Goal: Task Accomplishment & Management: Manage account settings

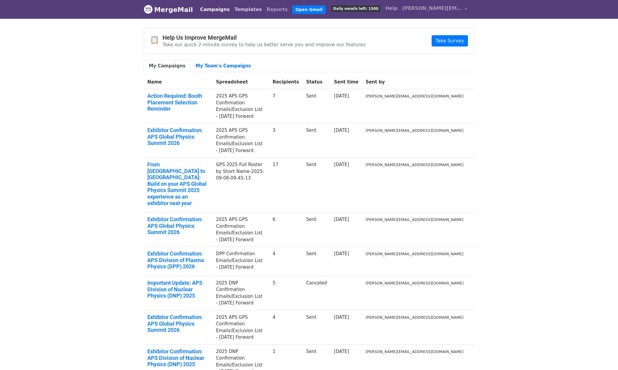
click at [232, 10] on link "Templates" at bounding box center [248, 10] width 32 height 12
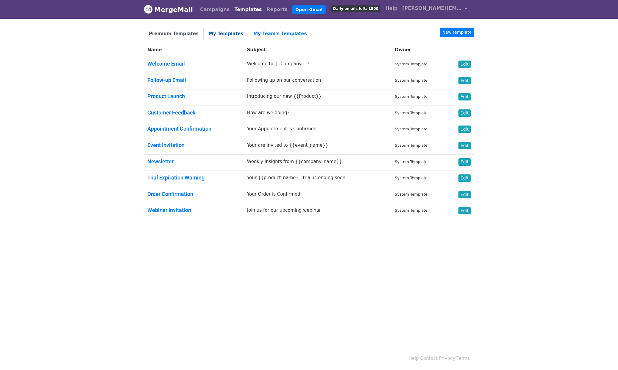
click at [216, 32] on link "My Templates" at bounding box center [226, 34] width 45 height 12
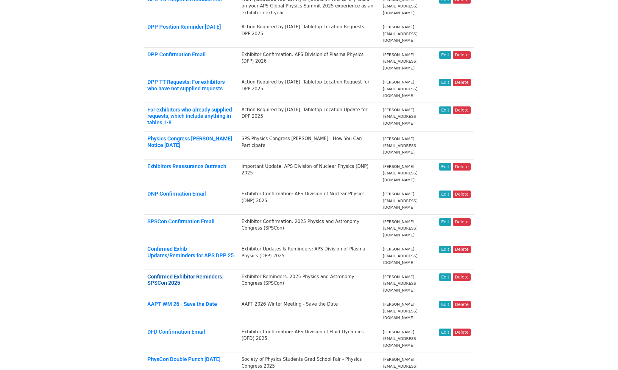
scroll to position [157, 0]
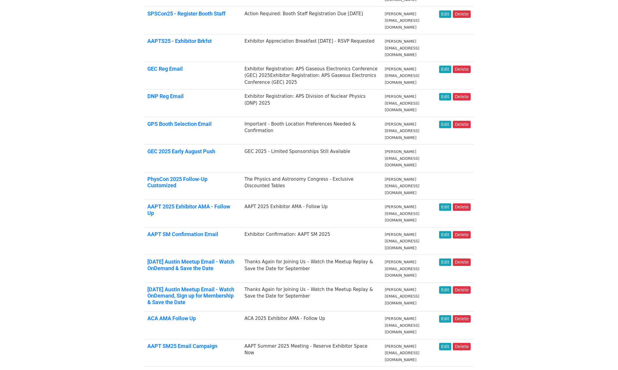
scroll to position [188, 0]
click at [448, 314] on link "Edit" at bounding box center [445, 317] width 12 height 7
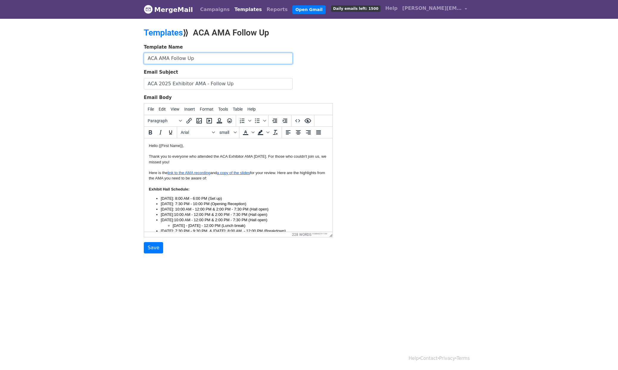
drag, startPoint x: 157, startPoint y: 58, endPoint x: 132, endPoint y: 55, distance: 25.0
click at [132, 55] on body "MergeMail Campaigns Templates Reports Open Gmail Daily emails left: 1500 Help b…" at bounding box center [309, 138] width 618 height 277
type input "SPSCon AMA Follow Up"
drag, startPoint x: 156, startPoint y: 83, endPoint x: 138, endPoint y: 83, distance: 18.2
click at [138, 83] on body "MergeMail Campaigns Templates Reports Open Gmail Daily emails left: 1500 Help b…" at bounding box center [309, 138] width 618 height 277
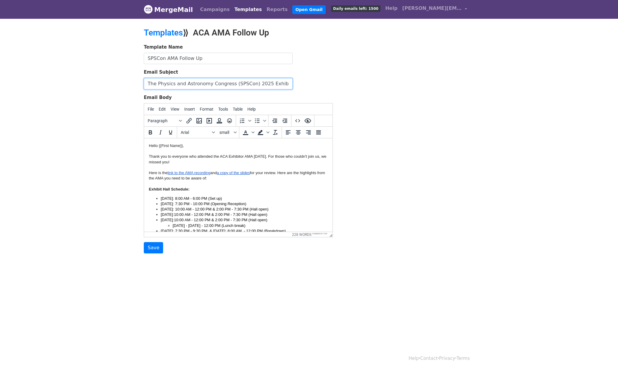
scroll to position [0, 33]
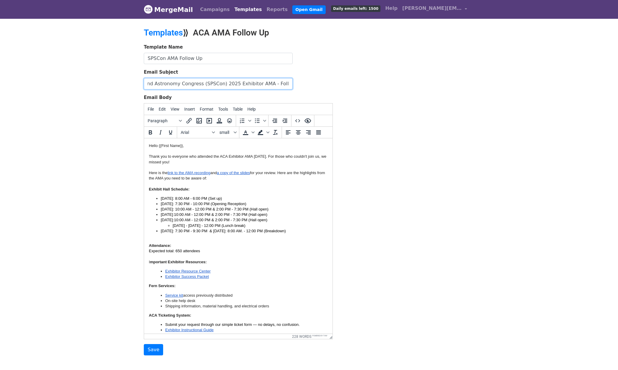
drag, startPoint x: 330, startPoint y: 234, endPoint x: 342, endPoint y: 339, distance: 106.4
type input "The Physics and Astronomy Congress (SPSCon) 2025 Exhibitor AMA - Follow Up"
click at [393, 226] on div "Template Name SPSCon AMA Follow Up Email Subject The Physics and Astronomy Cong…" at bounding box center [308, 201] width 339 height 315
drag, startPoint x: 227, startPoint y: 155, endPoint x: 221, endPoint y: 155, distance: 6.6
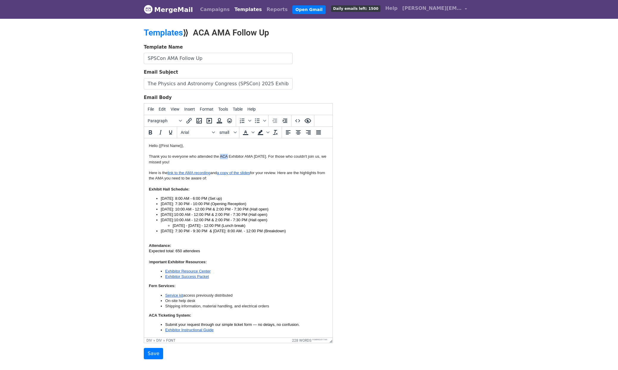
click at [221, 155] on font "Thank you to everyone who attended the ACA Exhibitor AMA today. For those who c…" at bounding box center [237, 159] width 177 height 10
click at [192, 173] on span "link to the AMA recording" at bounding box center [189, 172] width 43 height 4
click at [190, 122] on icon "Insert/edit link" at bounding box center [188, 120] width 7 height 7
select select "_blank"
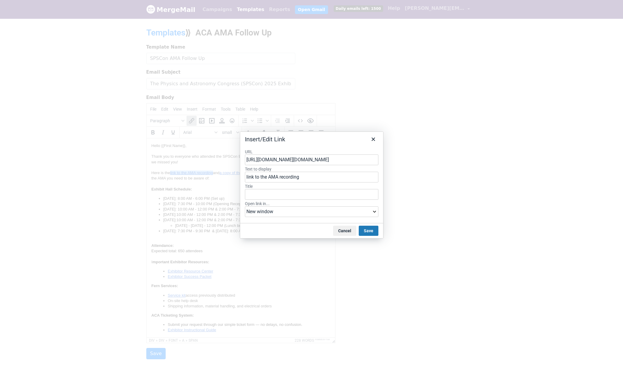
click at [293, 157] on input "https://apsphysics.zoom.us/rec/play/XRp03yS5htU-j5c5OEyTZudqhivC8WYXaFlkwWbyoz3…" at bounding box center [311, 159] width 133 height 11
type input "https://fathom.video/share/zbRtirAr3xka6xw6r5bKsi_6tYXCs3x7"
click at [297, 169] on div "https://fathom.video/share/zbRtirAr3xka6xw6r5bKsi_6tYXCs3x7" at bounding box center [312, 171] width 127 height 7
click at [367, 233] on button "Save" at bounding box center [368, 230] width 20 height 10
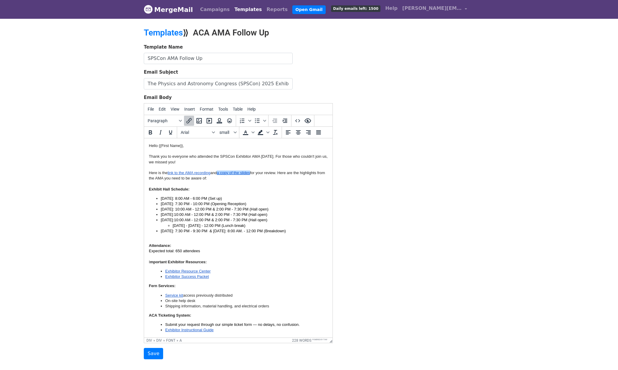
click at [239, 174] on span "a copy of the slides" at bounding box center [233, 172] width 33 height 4
click at [189, 121] on icon "Insert/edit link" at bounding box center [188, 120] width 5 height 5
select select "_blank"
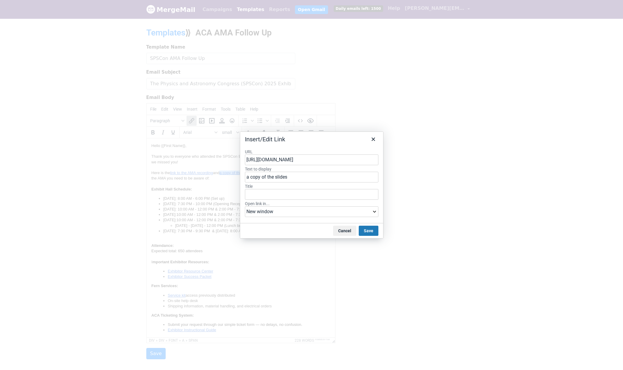
click at [297, 160] on input "https://docs.google.com/presentation/d/1RzxYlWRR8MmV10877wRMBJOrnjgA7lOqh5AuIO9…" at bounding box center [311, 159] width 133 height 11
type input "https://docs.google.com/presentation/d/1UexCTQKIFxpEDmyy9So10hgIBr_dxKkbbwXvwMD…"
click at [315, 172] on div "https://docs.google.com/presentation/d/1UexCTQKIFxpEDmyy9So10hgIBr_dxKkbbwXvwMD…" at bounding box center [312, 171] width 127 height 7
click at [371, 229] on button "Save" at bounding box center [368, 230] width 20 height 10
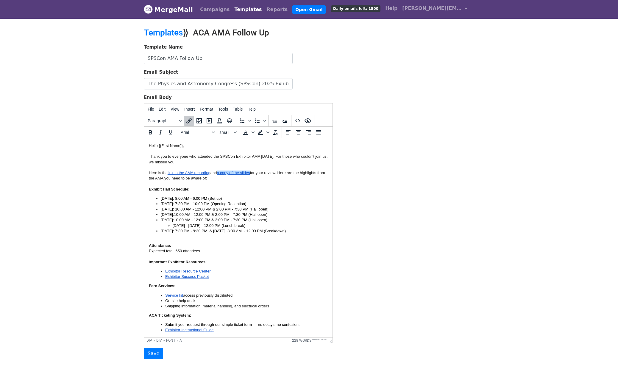
click at [282, 189] on div "Exhibit Hall Schedule: Friday, July 18: 8:00 AM - 6:00 PM (Set up) Friday: 7:30…" at bounding box center [238, 209] width 179 height 47
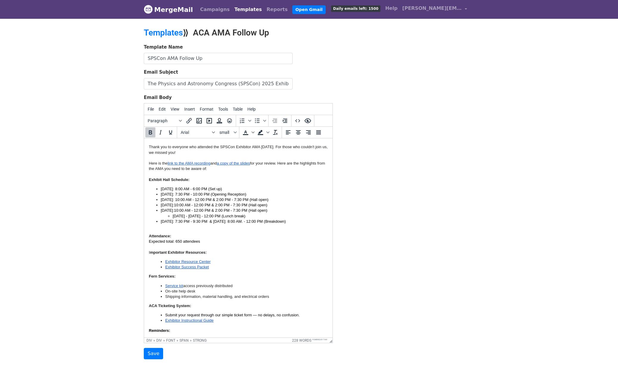
scroll to position [11, 0]
drag, startPoint x: 180, startPoint y: 239, endPoint x: 176, endPoint y: 239, distance: 4.2
click at [176, 239] on span "Expected total: 650 attendees" at bounding box center [174, 240] width 51 height 4
click at [207, 241] on div "Attendance: Expected total: 1,100 attendees" at bounding box center [238, 240] width 179 height 16
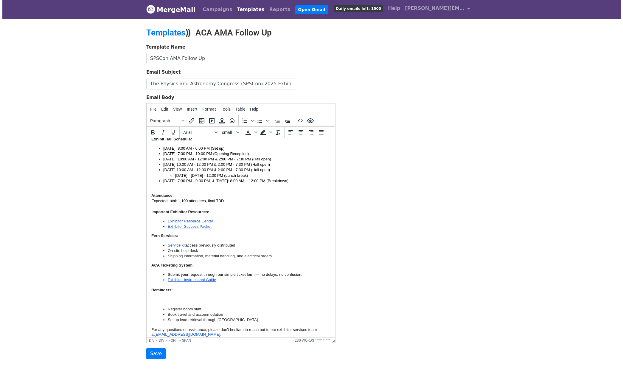
scroll to position [52, 0]
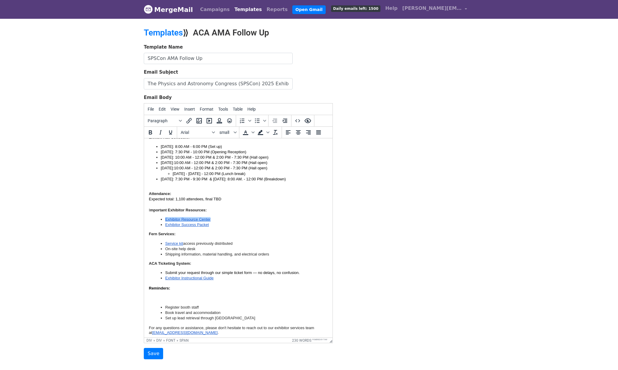
click at [189, 219] on link "Exhibitor Resource Center" at bounding box center [187, 219] width 45 height 4
click at [189, 120] on icon "Insert/edit link" at bounding box center [188, 120] width 7 height 7
select select "_blank"
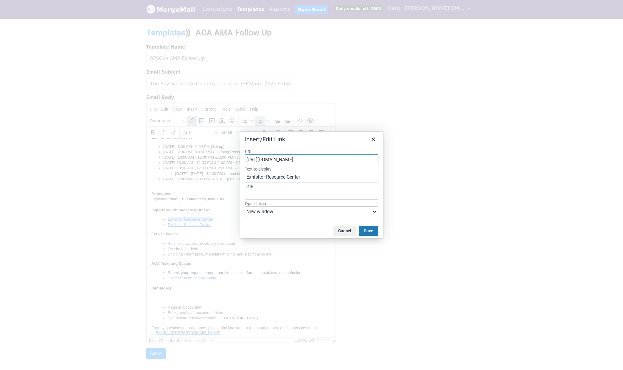
drag, startPoint x: 276, startPoint y: 153, endPoint x: 277, endPoint y: 156, distance: 3.4
click at [277, 154] on label "URL" at bounding box center [311, 151] width 133 height 5
click at [277, 154] on input "https://americanphysicalsociety.expo-genie.com/aca2025/home/" at bounding box center [311, 159] width 133 height 11
click at [279, 159] on input "https://americanphysicalsociety.expo-genie.com/aca2025/home/" at bounding box center [311, 159] width 133 height 11
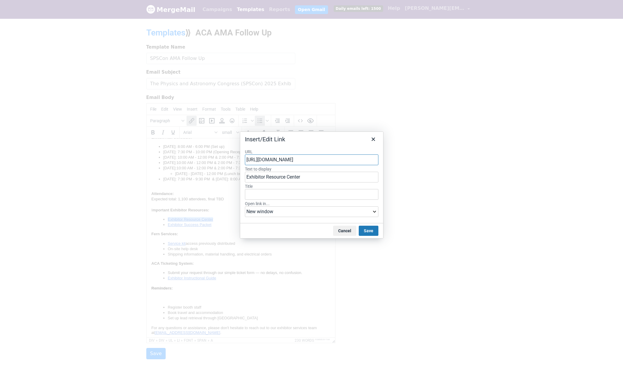
paste input "physcon"
type input "https://americanphysicalsociety.expo-genie.com/physcon2025/home/"
click at [305, 172] on div "https://americanphysicalsociety.expo-genie.com/physcon2025/home/" at bounding box center [312, 171] width 127 height 7
click at [374, 230] on button "Save" at bounding box center [368, 230] width 20 height 10
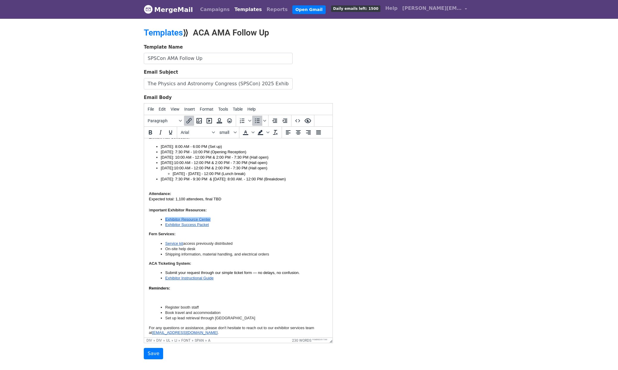
click at [395, 197] on div "Template Name SPSCon AMA Follow Up Email Subject The Physics and Astronomy Cong…" at bounding box center [308, 201] width 339 height 315
click at [187, 225] on link "Exhibitor Success Packet" at bounding box center [187, 224] width 44 height 4
click at [190, 120] on icon "Insert/edit link" at bounding box center [188, 120] width 7 height 7
select select "_blank"
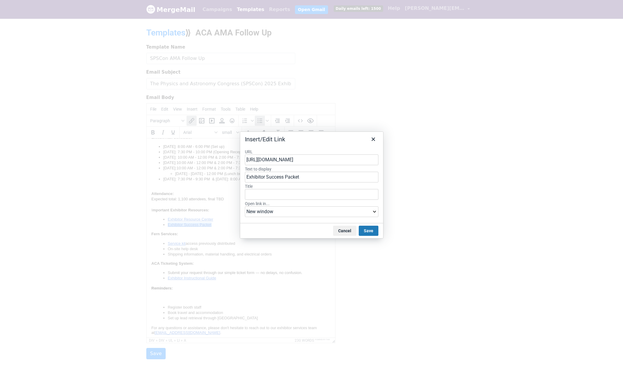
click at [281, 163] on input "https://docs.google.com/presentation/d/1IXvEDCDaTZlxacbLJ8UXsiyyrsIPtiKsR90UU1w…" at bounding box center [311, 159] width 133 height 11
type input "https://docs.google.com/presentation/d/1TmNaAK2k7gp01fI0CE6-o40kmUTnvsisxj3graz…"
click at [308, 174] on div "https://docs.google.com/presentation/d/1TmNaAK2k7gp01fI0CE6-o40kmUTnvsisxj3graz…" at bounding box center [312, 171] width 127 height 7
click at [373, 233] on button "Save" at bounding box center [368, 230] width 20 height 10
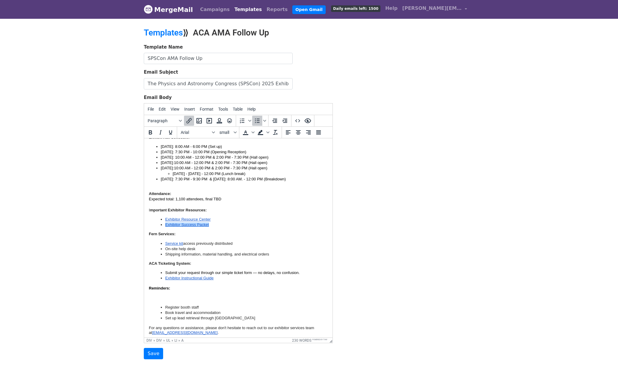
click at [277, 226] on li "Exhibitor Success Packet" at bounding box center [246, 224] width 163 height 5
click at [175, 242] on link "Service kit" at bounding box center [174, 243] width 18 height 4
click at [187, 120] on icon "Insert/edit link" at bounding box center [188, 120] width 7 height 7
select select "_blank"
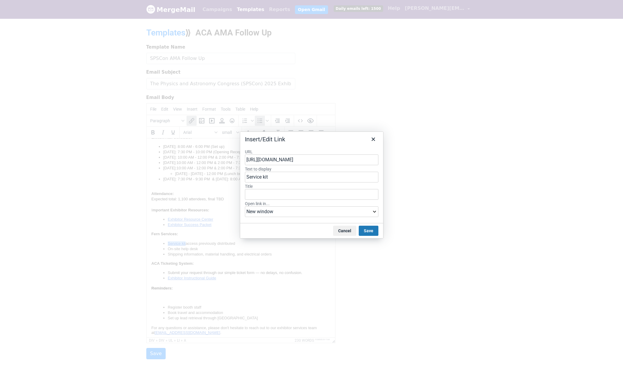
click at [277, 160] on input "https://www.fernoneview.com/booth_teams/392069/dashboard" at bounding box center [311, 159] width 133 height 11
type input "https://www.fernoneview.com/booth_teams/424148/dashboard"
click at [300, 170] on div "https://www.fernoneview.com/booth_teams/424148/dashboard" at bounding box center [312, 171] width 127 height 7
click at [370, 232] on button "Save" at bounding box center [368, 230] width 20 height 10
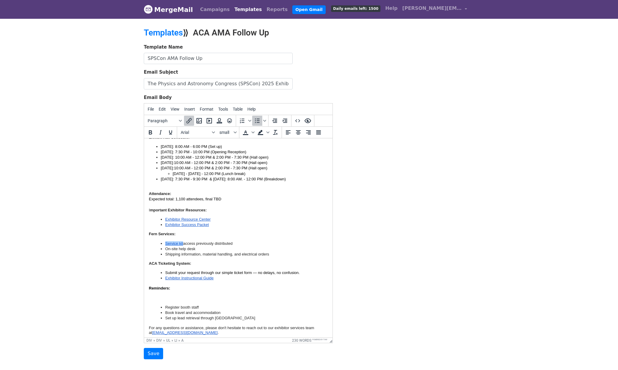
click at [262, 249] on li "On-site help desk" at bounding box center [246, 248] width 163 height 5
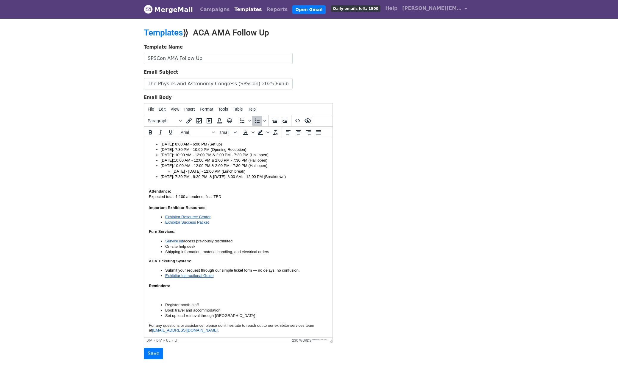
click at [205, 292] on div "Reminders: Register booth staff Book travel and accommodation Set up lead retri…" at bounding box center [238, 307] width 179 height 49
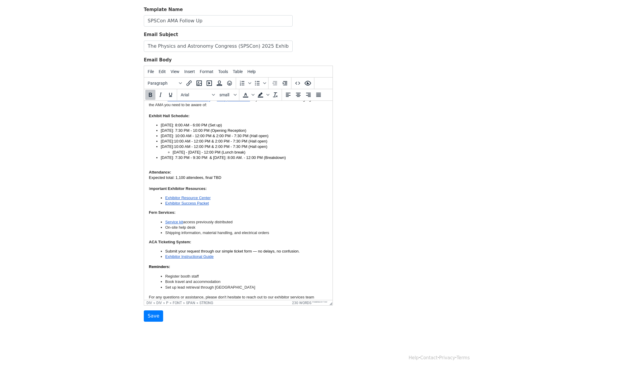
scroll to position [0, 0]
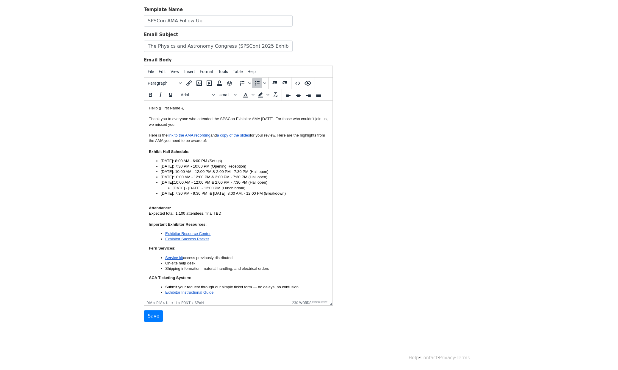
drag, startPoint x: 319, startPoint y: 192, endPoint x: 160, endPoint y: 160, distance: 162.2
click at [160, 160] on ul "Friday, July 18: 8:00 AM - 6:00 PM (Set up) Friday: 7:30 PM - 10:00 PM (Opening…" at bounding box center [238, 177] width 179 height 38
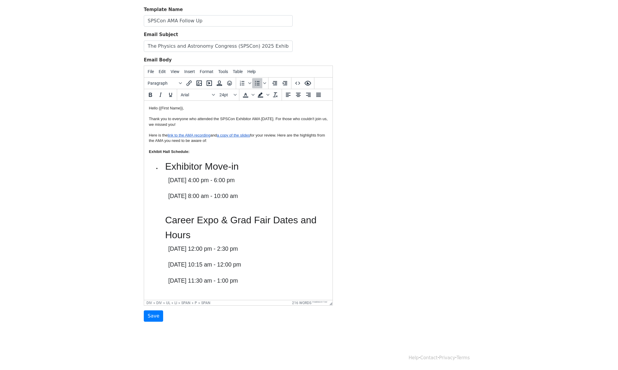
drag, startPoint x: 293, startPoint y: 248, endPoint x: 165, endPoint y: 160, distance: 155.7
click at [165, 160] on span "Exhibitor Move-in Wednesday, October 29, 2025 | 4:00 pm - 6:00 pm Thursday, Oct…" at bounding box center [244, 240] width 167 height 163
click at [226, 91] on button "24pt" at bounding box center [227, 95] width 21 height 10
click at [230, 123] on div "12pt" at bounding box center [233, 124] width 9 height 7
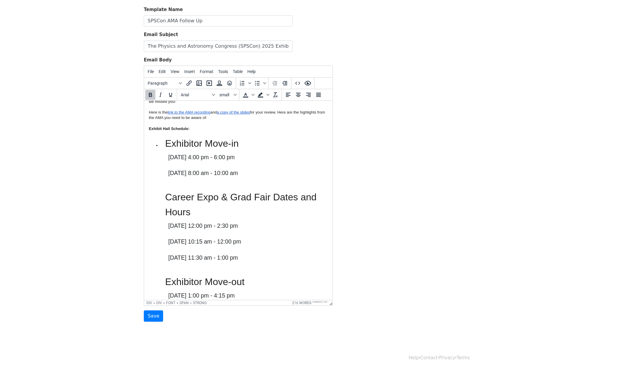
click at [201, 129] on div "Exhibit Hall Schedule: Exhibitor Move-in Wednesday, October 29, 2025 | 4:00 pm …" at bounding box center [238, 217] width 179 height 182
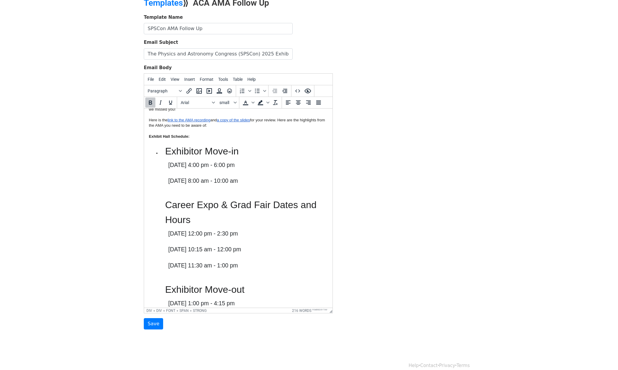
scroll to position [0, 0]
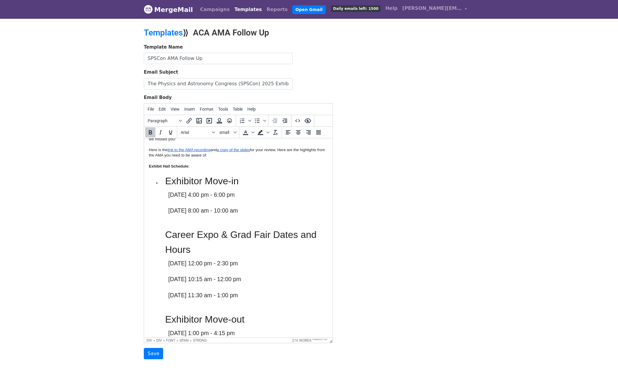
click at [232, 6] on link "Templates" at bounding box center [248, 10] width 32 height 12
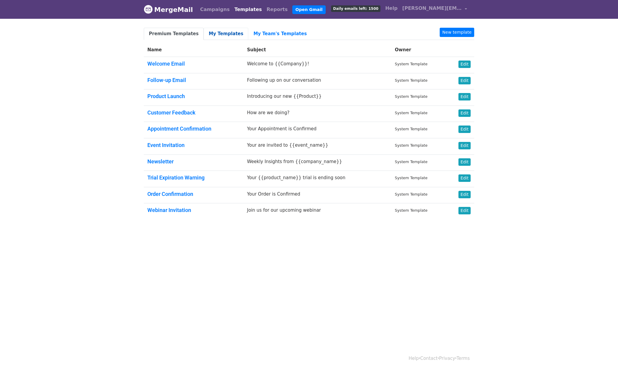
click at [221, 34] on link "My Templates" at bounding box center [226, 34] width 45 height 12
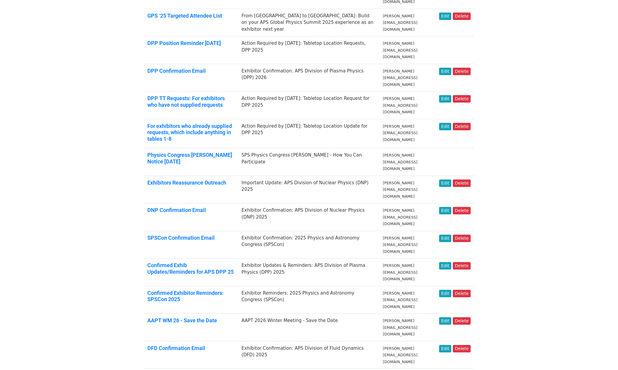
scroll to position [130, 0]
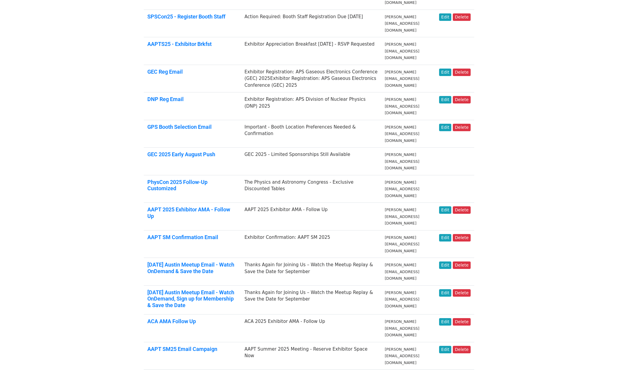
scroll to position [188, 0]
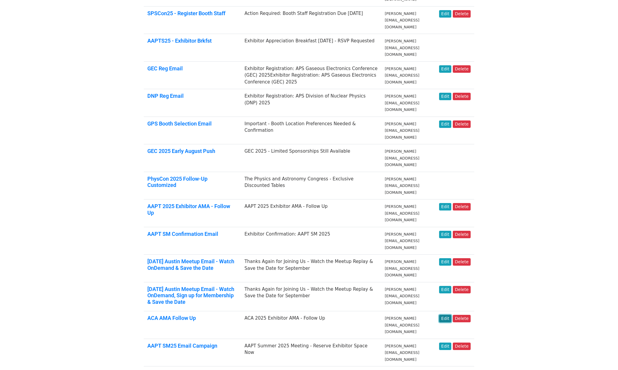
click at [445, 314] on link "Edit" at bounding box center [445, 317] width 12 height 7
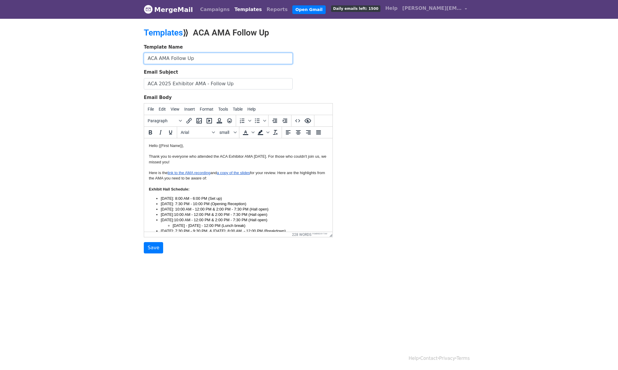
drag, startPoint x: 156, startPoint y: 57, endPoint x: 133, endPoint y: 55, distance: 23.4
click at [133, 55] on body "MergeMail Campaigns Templates Reports Open Gmail Daily emails left: 1500 Help b…" at bounding box center [309, 138] width 618 height 277
type input "SPSCon AMA Follow Up"
drag, startPoint x: 157, startPoint y: 82, endPoint x: 129, endPoint y: 82, distance: 27.7
click at [130, 82] on body "MergeMail Campaigns Templates Reports Open Gmail Daily emails left: 1500 Help b…" at bounding box center [309, 138] width 618 height 277
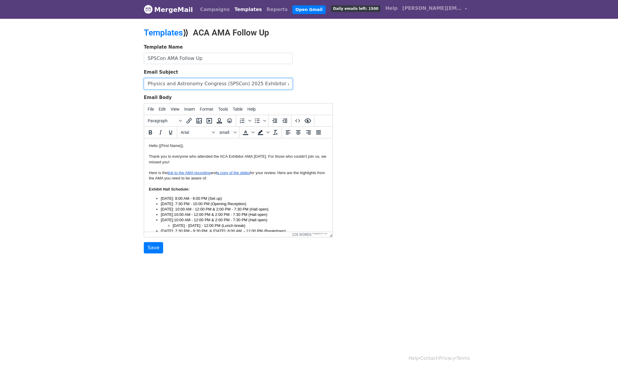
click at [148, 82] on input "Physics and Astronomy Congress (SPSCon) 2025 Exhibitor AMA - Follow Up" at bounding box center [218, 83] width 149 height 11
type input "The Physics and Astronomy Congress (SPSCon) 2025 Exhibitor AMA - Follow Up"
click at [192, 173] on span "link to the AMA recording" at bounding box center [189, 172] width 43 height 4
click at [187, 117] on icon "Insert/edit link" at bounding box center [188, 120] width 7 height 7
select select "_blank"
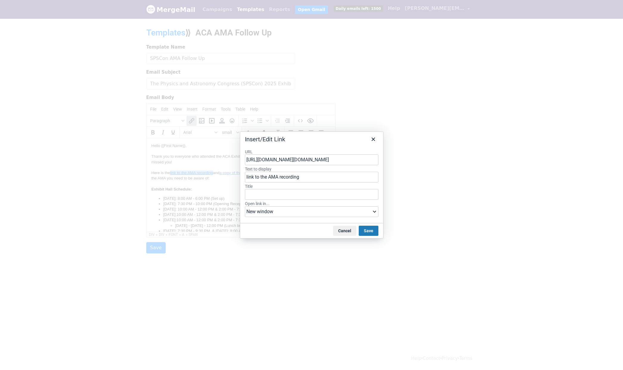
click at [353, 160] on input "https://apsphysics.zoom.us/rec/play/XRp03yS5htU-j5c5OEyTZudqhivC8WYXaFlkwWbyoz3…" at bounding box center [311, 159] width 133 height 11
type input "https://fathom.video/share/zbRtirAr3xka6xw6r5bKsi_6tYXCs3x7"
click at [340, 172] on div "https://fathom.video/share/zbRtirAr3xka6xw6r5bKsi_6tYXCs3x7" at bounding box center [312, 171] width 127 height 7
click at [369, 230] on button "Save" at bounding box center [368, 230] width 20 height 10
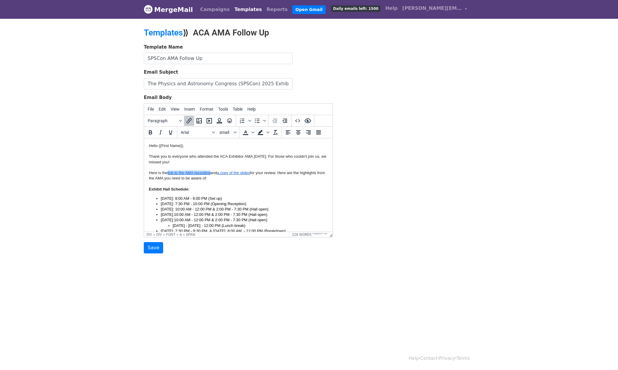
click at [236, 173] on span "a copy of the slides" at bounding box center [233, 172] width 33 height 4
click at [191, 121] on icon "Insert/edit link" at bounding box center [188, 120] width 7 height 7
select select "_blank"
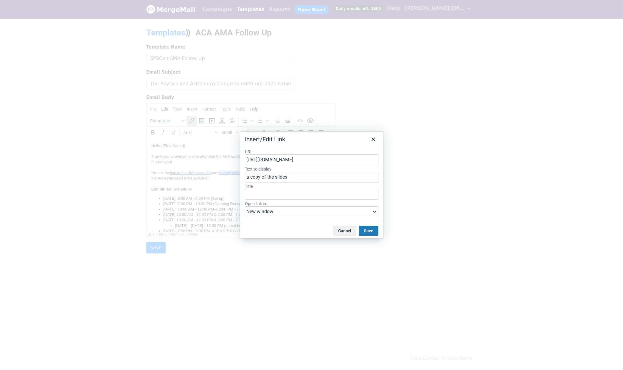
click at [295, 159] on input "https://docs.google.com/presentation/d/1RzxYlWRR8MmV10877wRMBJOrnjgA7lOqh5AuIO9…" at bounding box center [311, 159] width 133 height 11
type input "https://docs.google.com/presentation/d/1UexCTQKIFxpEDmyy9So10hgIBr_dxKkbbwXvwMD…"
click at [314, 173] on div "https://docs.google.com/presentation/d/1UexCTQKIFxpEDmyy9So10hgIBr_dxKkbbwXvwMD…" at bounding box center [312, 171] width 127 height 7
click at [372, 233] on button "Save" at bounding box center [368, 230] width 20 height 10
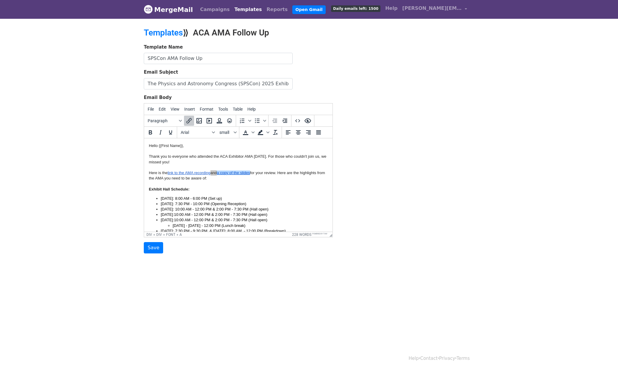
click at [410, 208] on div "Template Name SPSCon AMA Follow Up Email Subject The Physics and Astronomy Cong…" at bounding box center [308, 149] width 339 height 210
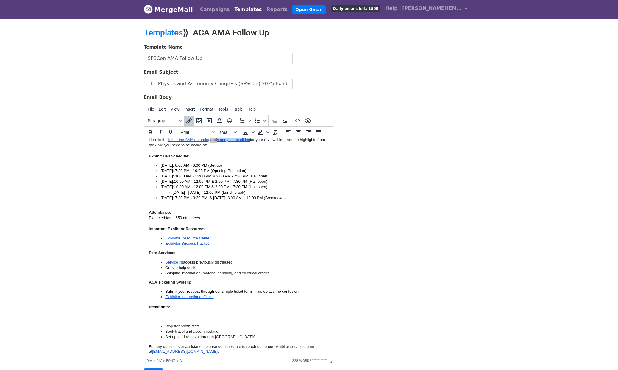
scroll to position [33, 0]
drag, startPoint x: 331, startPoint y: 236, endPoint x: 349, endPoint y: 364, distance: 129.2
click at [182, 316] on p at bounding box center [238, 316] width 179 height 5
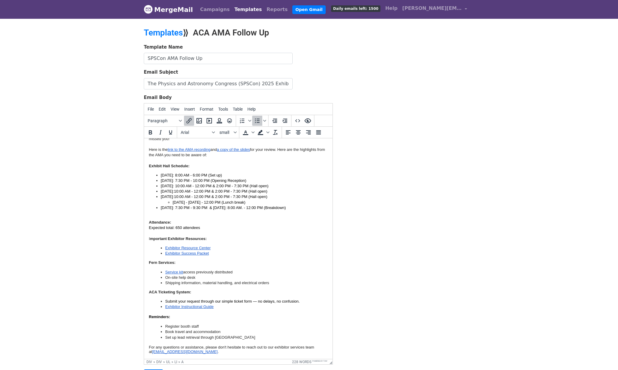
click at [173, 272] on link "Service kit" at bounding box center [174, 271] width 18 height 4
click at [190, 119] on icon "Insert/edit link" at bounding box center [188, 120] width 7 height 7
select select "_blank"
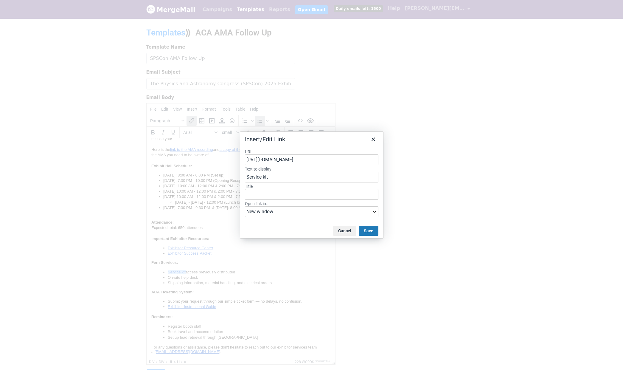
click at [277, 159] on input "https://www.fernoneview.com/booth_teams/392069/dashboard" at bounding box center [311, 159] width 133 height 11
click at [332, 168] on div "https://www.fernoneview.com/booth_teams/424148/dashboard" at bounding box center [312, 171] width 127 height 7
type input "https://www.fernoneview.com/booth_teams/424148/dashboard"
click at [367, 225] on div "Cancel Save" at bounding box center [311, 230] width 143 height 15
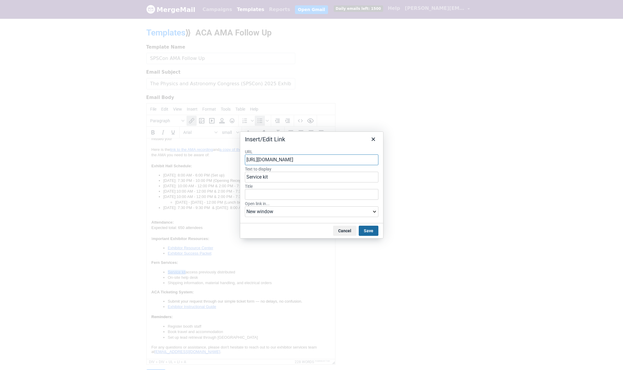
click at [369, 230] on button "Save" at bounding box center [368, 230] width 20 height 10
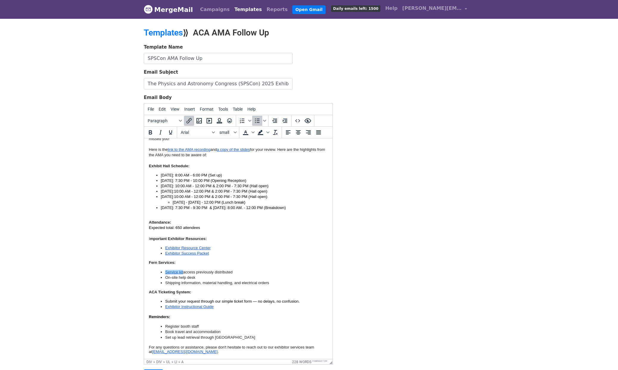
click at [394, 211] on div "Template Name SPSCon AMA Follow Up Email Subject The Physics and Astronomy Cong…" at bounding box center [308, 212] width 339 height 337
click at [256, 244] on div "I mportant Exhibitor Resources: Exhibitor Resource Center Exhibitor Success Pac…" at bounding box center [238, 246] width 179 height 20
click at [443, 147] on div "Template Name SPSCon AMA Follow Up Email Subject The Physics and Astronomy Cong…" at bounding box center [308, 212] width 339 height 337
click at [225, 223] on div "Attendance: Expected total: 650 attendees" at bounding box center [238, 227] width 179 height 16
drag, startPoint x: 176, startPoint y: 227, endPoint x: 179, endPoint y: 227, distance: 3.0
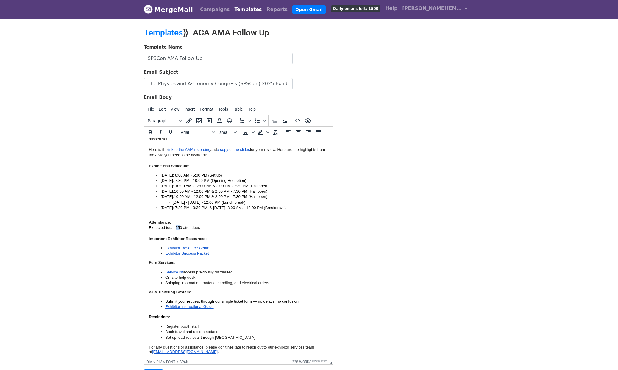
click at [179, 227] on span "Expected total: 650 attendees" at bounding box center [174, 227] width 51 height 4
click at [245, 240] on div "I mportant Exhibitor Resources: Exhibitor Resource Center Exhibitor Success Pac…" at bounding box center [238, 246] width 179 height 20
click at [196, 248] on link "Exhibitor Resource Center" at bounding box center [187, 247] width 45 height 4
click at [187, 118] on icon "Insert/edit link" at bounding box center [188, 120] width 7 height 7
select select "_blank"
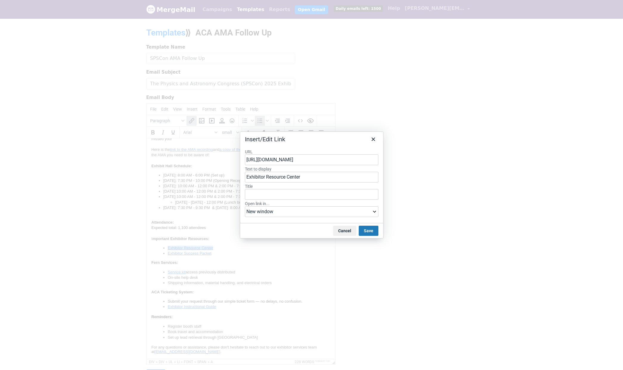
click at [306, 158] on input "https://americanphysicalsociety.expo-genie.com/aca2025/home/" at bounding box center [311, 159] width 133 height 11
type input "https://americanphysicalsociety.expo-genie.com/physcon2025/home/"
click at [323, 175] on div "https://americanphysicalsociety.expo-genie.com/physcon2025/home/" at bounding box center [312, 171] width 127 height 7
click at [372, 230] on button "Save" at bounding box center [368, 230] width 20 height 10
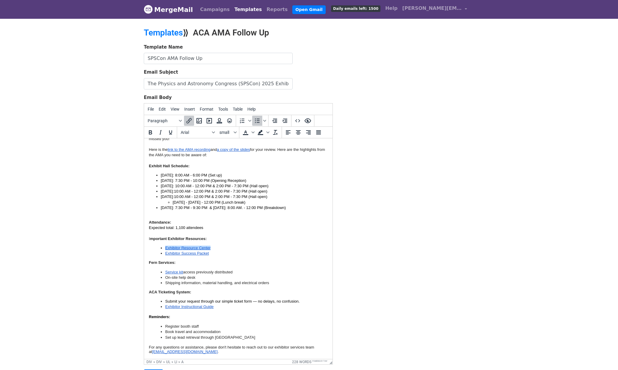
click at [192, 252] on link "Exhibitor Success Packet" at bounding box center [187, 253] width 44 height 4
click at [191, 120] on icon "Insert/edit link" at bounding box center [188, 120] width 7 height 7
select select "_blank"
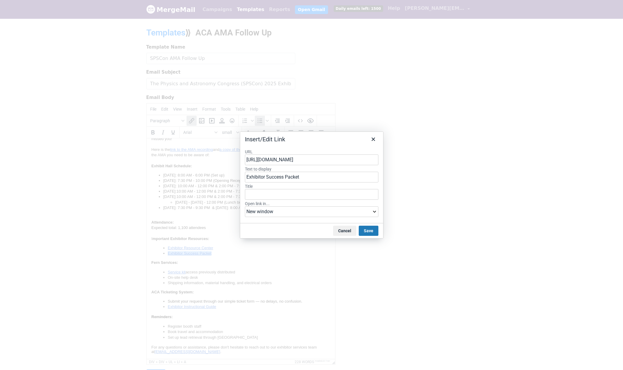
click at [284, 159] on input "https://docs.google.com/presentation/d/1IXvEDCDaTZlxacbLJ8UXsiyyrsIPtiKsR90UU1w…" at bounding box center [311, 159] width 133 height 11
type input "https://docs.google.com/presentation/d/1TmNaAK2k7gp01fI0CE6-o40kmUTnvsisxj3graz…"
click at [298, 172] on div "https://docs.google.com/presentation/d/1TmNaAK2k7gp01fI0CE6-o40kmUTnvsisxj3graz…" at bounding box center [312, 171] width 127 height 7
click at [371, 234] on button "Save" at bounding box center [368, 230] width 20 height 10
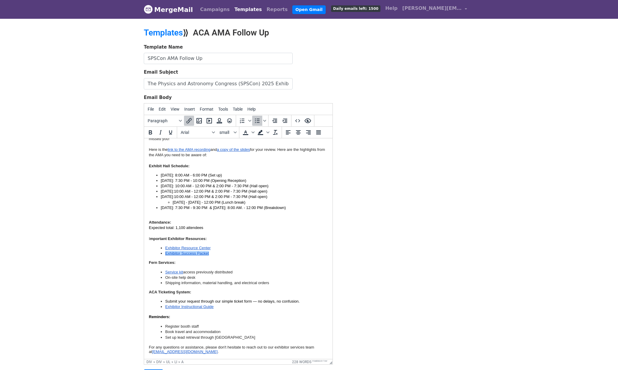
click at [303, 254] on li "Exhibitor Success Packet" at bounding box center [246, 252] width 163 height 5
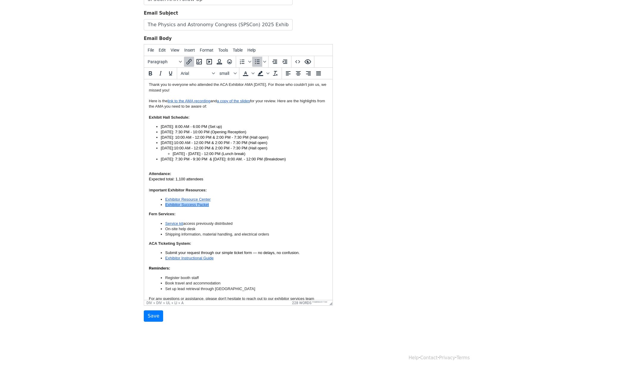
scroll to position [0, 0]
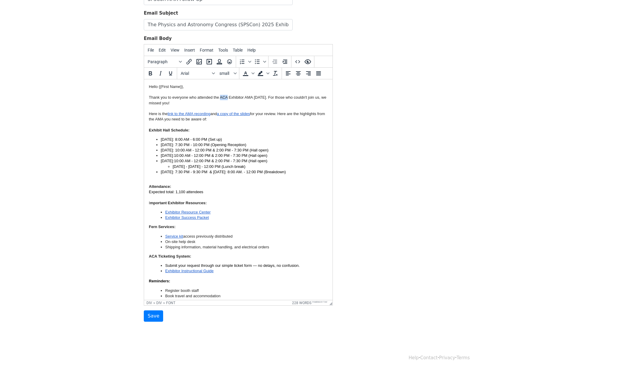
drag, startPoint x: 227, startPoint y: 96, endPoint x: 220, endPoint y: 96, distance: 6.3
click at [220, 96] on font "Thank you to everyone who attended the ACA Exhibitor AMA today. For those who c…" at bounding box center [237, 100] width 177 height 10
click at [252, 97] on font "Thank you to everyone who attended the SPSCon Exhibitor AMA today. For those wh…" at bounding box center [238, 100] width 179 height 10
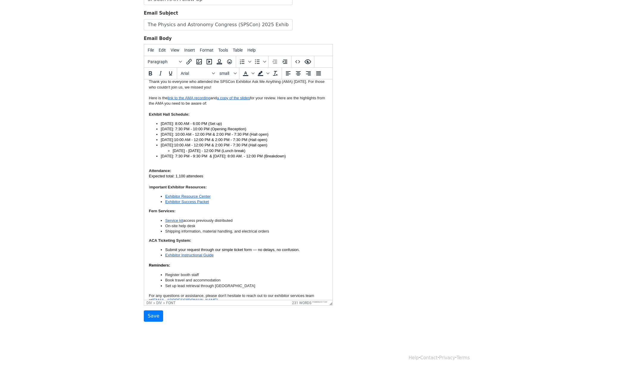
scroll to position [23, 0]
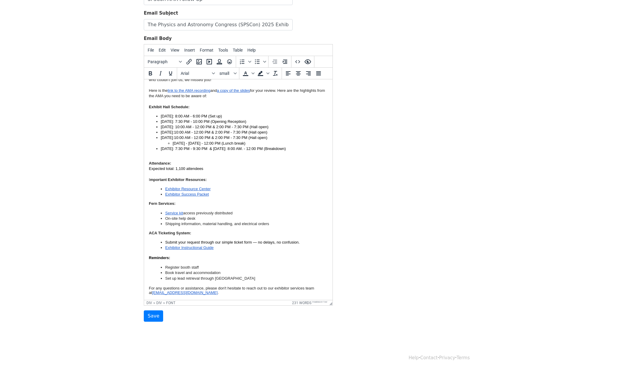
click at [214, 169] on div "Attendance: Expected total: 1,100 attendees" at bounding box center [238, 168] width 179 height 16
click at [201, 266] on li "Register booth staff" at bounding box center [246, 266] width 163 height 5
click at [238, 267] on li "Register booth staff" at bounding box center [246, 266] width 163 height 5
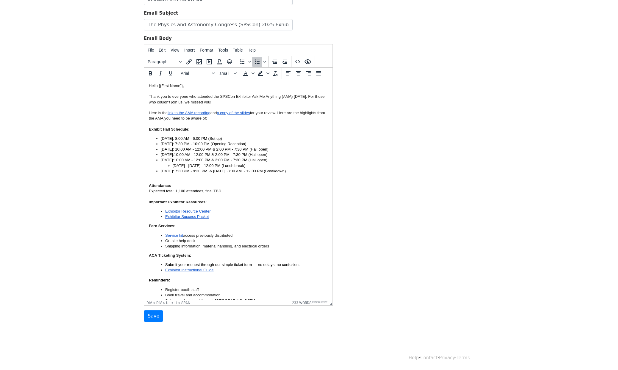
scroll to position [0, 0]
drag, startPoint x: 160, startPoint y: 139, endPoint x: 171, endPoint y: 138, distance: 10.2
click at [171, 138] on ul "Friday, July 18: 8:00 AM - 6:00 PM (Set up) Friday: 7:30 PM - 10:00 PM (Opening…" at bounding box center [238, 156] width 179 height 38
drag, startPoint x: 184, startPoint y: 139, endPoint x: 194, endPoint y: 138, distance: 10.5
click at [194, 138] on span "Wednesday, July 18: 8:00 AM - 6:00 PM (Set up)" at bounding box center [191, 139] width 61 height 4
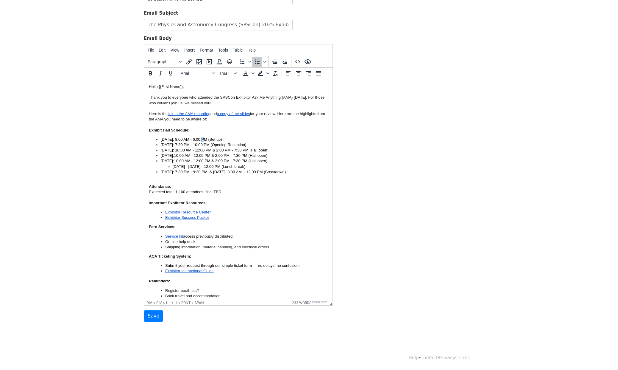
click at [205, 139] on span "Wednesday, October 29: 8:00 AM - 6:00 PM (Set up)" at bounding box center [191, 139] width 61 height 4
click at [214, 138] on span "Wednesday, October 29: 4:00 AM - 6:00 PM (Set up)" at bounding box center [191, 139] width 61 height 4
click at [222, 139] on span "Wednesday, October 29: 4:00 PM - 6:00 PM (Set up)" at bounding box center [191, 139] width 61 height 4
click at [283, 139] on li "Wednesday, October 29: 4:00 PM - 6:00 PM (Move in & Set up)" at bounding box center [244, 139] width 167 height 5
drag, startPoint x: 161, startPoint y: 144, endPoint x: 171, endPoint y: 144, distance: 10.1
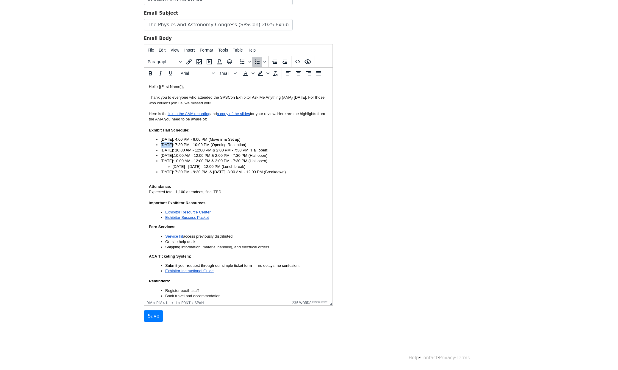
click at [171, 144] on span "Friday: 7:30 PM - 10:00 PM (Opening Reception)" at bounding box center [203, 144] width 85 height 4
click at [180, 144] on span "Thursday: 7:30 PM - 10:00 PM (Opening Reception)" at bounding box center [203, 144] width 85 height 4
click at [183, 144] on span "Thursday: 8:30 PM - 10:00 PM (Opening Reception)" at bounding box center [203, 144] width 85 height 4
click at [188, 144] on span "Thursday: 8:00 PM - 10:00 PM (Opening Reception)" at bounding box center [203, 144] width 85 height 4
click at [207, 144] on span "Thursday: 8:00 AM - 10:00 PM (Opening Reception)" at bounding box center [203, 144] width 85 height 4
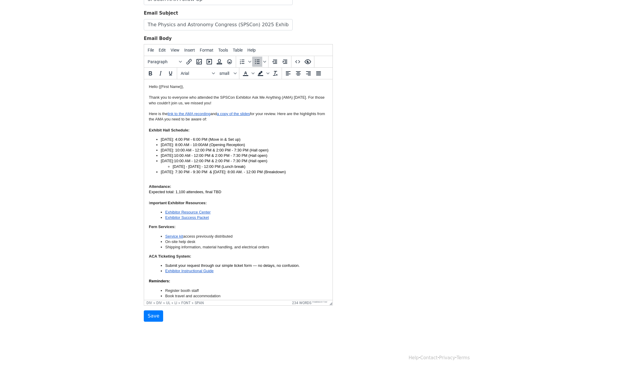
drag, startPoint x: 251, startPoint y: 144, endPoint x: 213, endPoint y: 144, distance: 37.5
click at [213, 144] on li "Thursday: 8:00 AM - 10:00AM (Opening Reception)" at bounding box center [244, 144] width 167 height 5
drag, startPoint x: 277, startPoint y: 140, endPoint x: 238, endPoint y: 138, distance: 39.4
click at [238, 138] on li "Wednesday, October 29: 4:00 PM - 6:00 PM (Move in & Set up)" at bounding box center [244, 139] width 167 height 5
copy span "(Move in & Set up)"
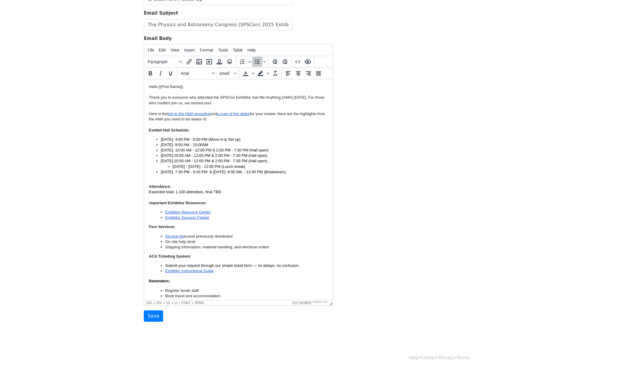
click at [223, 145] on li "Thursday: 8:00 AM - 10:00AM" at bounding box center [244, 144] width 167 height 5
drag, startPoint x: 170, startPoint y: 149, endPoint x: 161, endPoint y: 149, distance: 9.5
click at [161, 149] on span "Saturday" at bounding box center [167, 150] width 12 height 4
click at [182, 150] on span ": 10:00 AM - 12:00 PM & 2:00 PM - 7:30 PM (Hall open)" at bounding box center [221, 150] width 96 height 4
click at [191, 149] on span ": 12:00 AM - 12:00 PM & 2:00 PM - 7:30 PM (Hall open)" at bounding box center [221, 150] width 96 height 4
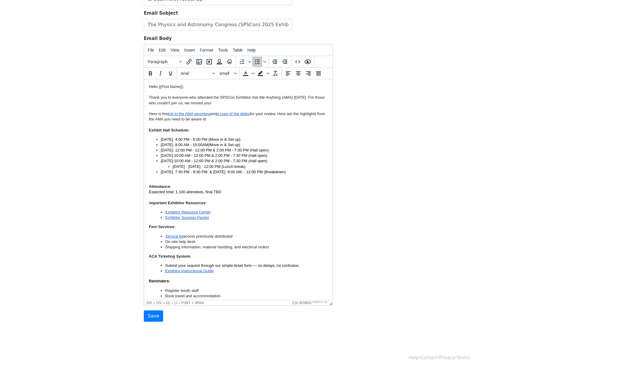
click at [201, 149] on span ": 12:00 PM - 12:00 PM & 2:00 PM - 7:30 PM (Hall open)" at bounding box center [221, 150] width 96 height 4
click at [204, 150] on span ": 12:00 PM - 2:00 PM & 2:00 PM - 7:30 PM (Hall open)" at bounding box center [219, 150] width 93 height 4
drag, startPoint x: 214, startPoint y: 150, endPoint x: 249, endPoint y: 149, distance: 35.1
click at [249, 149] on span ": 12:00 PM - 2:30 PM & 2:00 PM - 7:30 PM (Hall open)" at bounding box center [219, 150] width 93 height 4
drag, startPoint x: 161, startPoint y: 155, endPoint x: 168, endPoint y: 155, distance: 7.2
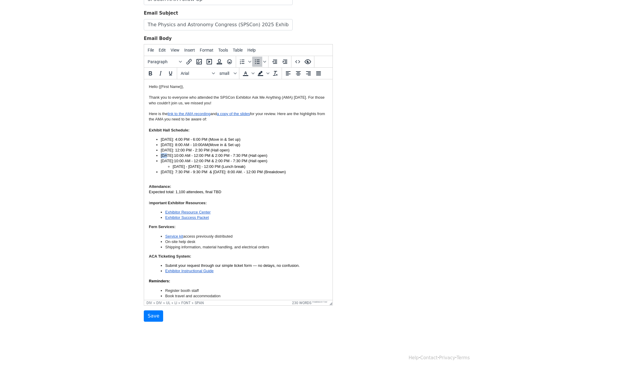
click at [168, 155] on span "Sunday:" at bounding box center [167, 155] width 13 height 4
click at [181, 154] on span "10:00 AM - 12:00 PM & 2:00 PM - 7:30 PM (Hall open)" at bounding box center [220, 155] width 93 height 4
drag, startPoint x: 210, startPoint y: 155, endPoint x: 247, endPoint y: 154, distance: 36.6
click at [247, 154] on span "10:15 AM - 12:00 PM & 2:00 PM - 7:30 PM (Hall open)" at bounding box center [220, 155] width 93 height 4
drag, startPoint x: 167, startPoint y: 160, endPoint x: 162, endPoint y: 160, distance: 5.1
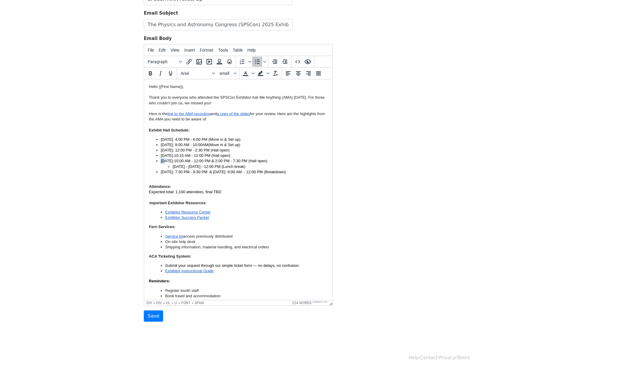
click at [162, 160] on span "Monday:" at bounding box center [167, 160] width 13 height 4
drag, startPoint x: 169, startPoint y: 160, endPoint x: 162, endPoint y: 160, distance: 6.6
click at [162, 160] on span "Monday:" at bounding box center [167, 160] width 13 height 4
click at [181, 160] on span "10:00 AM - 12:00 PM & 2:00 PM - 7:30 PM (Hall open)" at bounding box center [220, 160] width 93 height 4
click at [201, 160] on span "11:30 AM - 12:00 PM & 2:00 PM - 7:30 PM (Hall open)" at bounding box center [220, 160] width 93 height 4
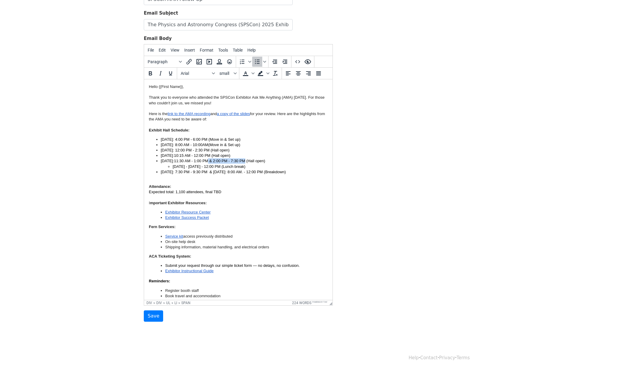
drag, startPoint x: 212, startPoint y: 160, endPoint x: 250, endPoint y: 158, distance: 37.9
click at [250, 158] on span "11:30 AM - 1:00 PM & 2:00 PM - 7:30 PM (Hall open)" at bounding box center [219, 160] width 91 height 4
drag, startPoint x: 261, startPoint y: 166, endPoint x: 162, endPoint y: 166, distance: 99.7
click at [162, 166] on ul "Saturday - Monday - 12:00 PM (Lunch break)" at bounding box center [244, 166] width 167 height 5
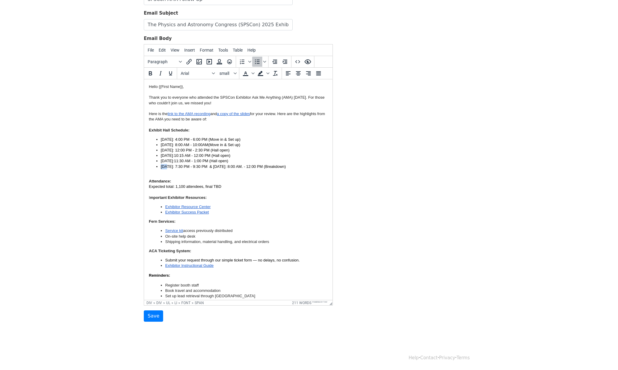
drag, startPoint x: 169, startPoint y: 165, endPoint x: 159, endPoint y: 166, distance: 9.9
click at [159, 166] on ul "Wednesday, October 29: 4:00 PM - 6:00 PM (Move in & Set up) Thursday: 8:00 AM -…" at bounding box center [238, 153] width 179 height 32
drag, startPoint x: 178, startPoint y: 166, endPoint x: 190, endPoint y: 165, distance: 11.4
click at [190, 165] on span "Saturday, July 21: 7:30 PM - 9:30 PM & Tuesday, July 22: 8:00 AM. - 12:00 PM (B…" at bounding box center [223, 166] width 125 height 4
click at [202, 164] on span "Saturday, November 1: 7:30 PM - 9:30 PM & Tuesday, July 22: 8:00 AM. - 12:00 PM…" at bounding box center [223, 166] width 125 height 4
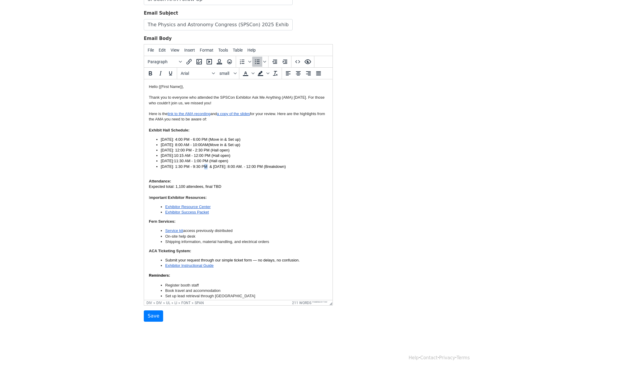
click at [205, 166] on span "Saturday, November 1: 1:30 PM - 9:30 PM & Tuesday, July 22: 8:00 AM. - 12:00 PM…" at bounding box center [223, 166] width 125 height 4
click at [219, 165] on span "Saturday, November 1: 1:00 PM - 9:30 PM & Tuesday, July 22: 8:00 AM. - 12:00 PM…" at bounding box center [223, 166] width 125 height 4
click at [223, 166] on span "Saturday, November 1: 1:00 PM - 4:30 PM & Tuesday, July 22: 8:00 AM. - 12:00 PM…" at bounding box center [223, 166] width 125 height 4
drag, startPoint x: 233, startPoint y: 166, endPoint x: 304, endPoint y: 164, distance: 70.9
click at [286, 164] on span "Saturday, November 1: 1:00 PM - 4:15 PM & Tuesday, July 22: 8:00 AM. - 12:00 PM…" at bounding box center [223, 166] width 125 height 4
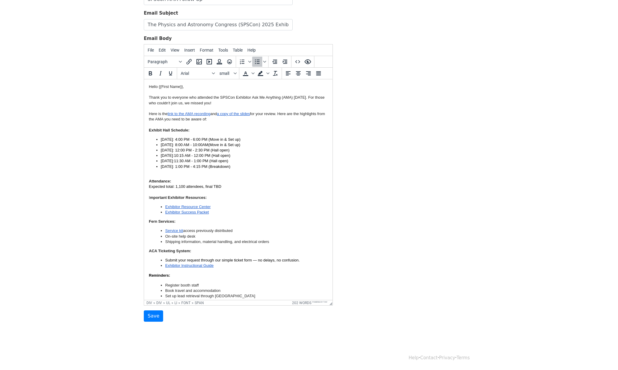
click at [230, 166] on span "Saturday, November 1: 1:00 PM - 4:15 PM (Breakdown)" at bounding box center [196, 166] width 70 height 4
click at [241, 138] on span "Wednesday, October 29: 4:00 PM - 6:00 PM (Move in & Set up)" at bounding box center [201, 139] width 80 height 4
click at [295, 179] on div "Attendance: Expected total: 1,100 attendees, final TBD" at bounding box center [238, 186] width 179 height 16
click at [188, 175] on div at bounding box center [238, 175] width 179 height 5
click at [152, 317] on input "Save" at bounding box center [153, 315] width 19 height 11
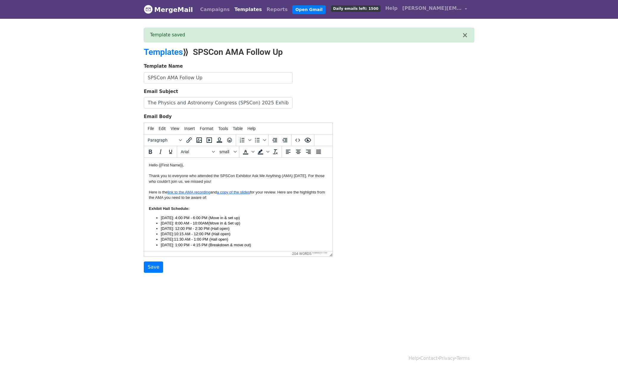
click at [429, 205] on div "Template Name SPSCon AMA Follow Up Email Subject The Physics and Astronomy Cong…" at bounding box center [308, 168] width 339 height 210
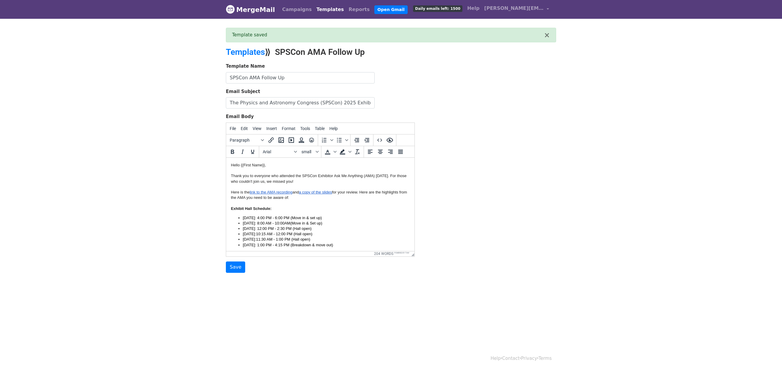
click at [63, 82] on body "MergeMail Campaigns Templates Reports Open Gmail Daily emails left: 1500 Help […" at bounding box center [391, 148] width 782 height 296
click at [489, 166] on div "Template Name SPSCon AMA Follow Up Email Subject The Physics and Astronomy Cong…" at bounding box center [391, 168] width 339 height 210
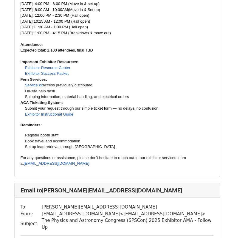
scroll to position [152, 0]
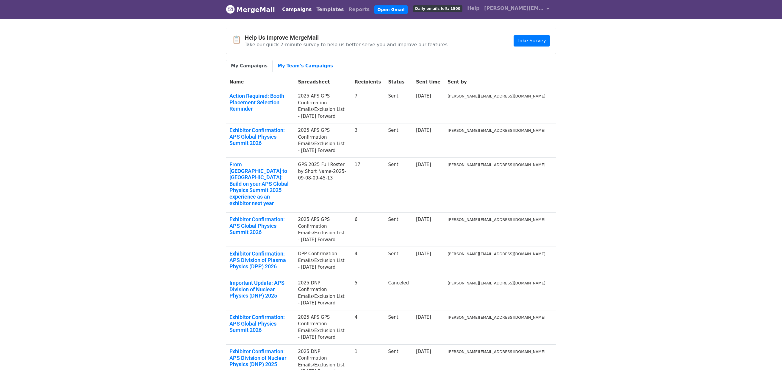
click at [315, 9] on link "Templates" at bounding box center [330, 10] width 32 height 12
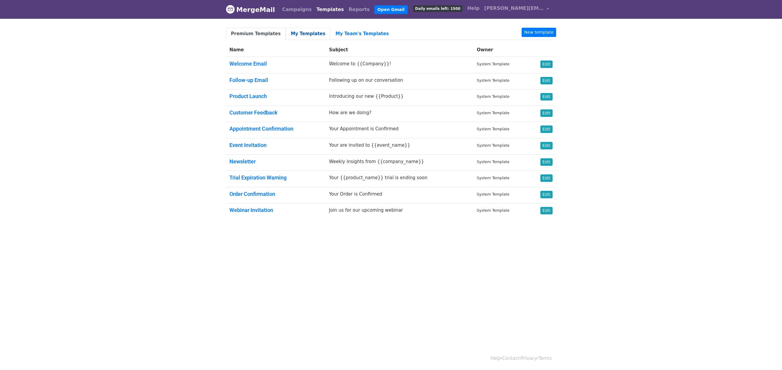
click at [294, 34] on link "My Templates" at bounding box center [308, 34] width 45 height 12
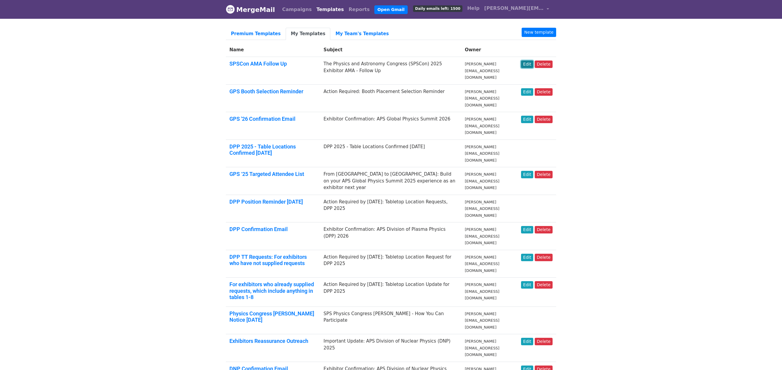
click at [529, 65] on link "Edit" at bounding box center [527, 63] width 12 height 7
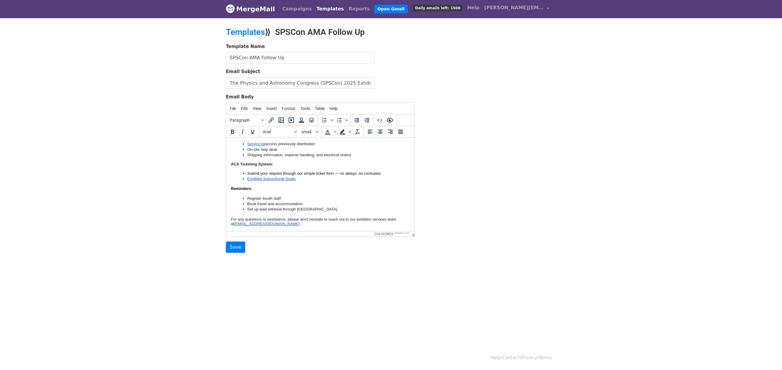
scroll to position [1, 0]
click at [295, 223] on p "For any questions or assistance, please don't hesitate to reach out to our exhi…" at bounding box center [320, 220] width 179 height 9
paste body
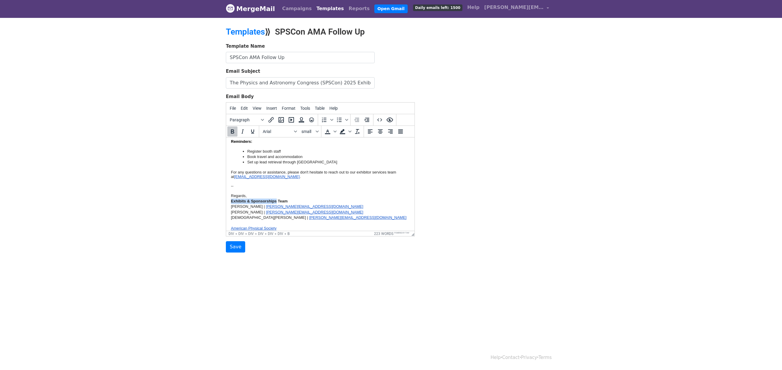
drag, startPoint x: 276, startPoint y: 201, endPoint x: 451, endPoint y: 337, distance: 221.6
click at [226, 201] on html "Hello {{First Name}}, Thank you to everyone who attended the SPSCon Exhibitor A…" at bounding box center [320, 91] width 188 height 290
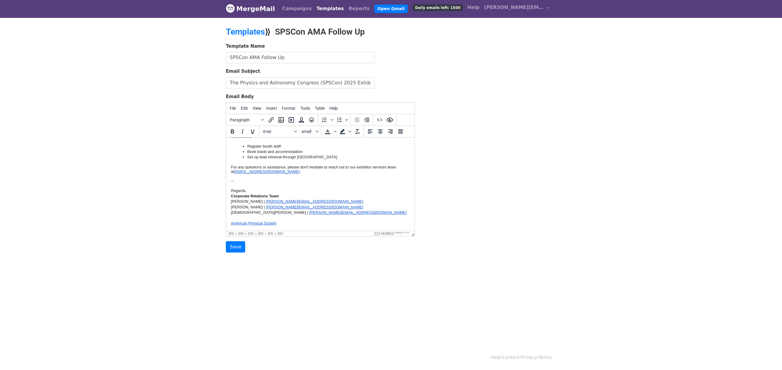
click at [259, 202] on div "Marsha Maxwell | marsha@aps.org" at bounding box center [320, 201] width 179 height 5
click at [250, 210] on div "Dan Cooke | cooke@aps.org" at bounding box center [320, 212] width 179 height 5
click at [257, 220] on div "Heathar Burton | burton@aps.org" at bounding box center [320, 222] width 179 height 5
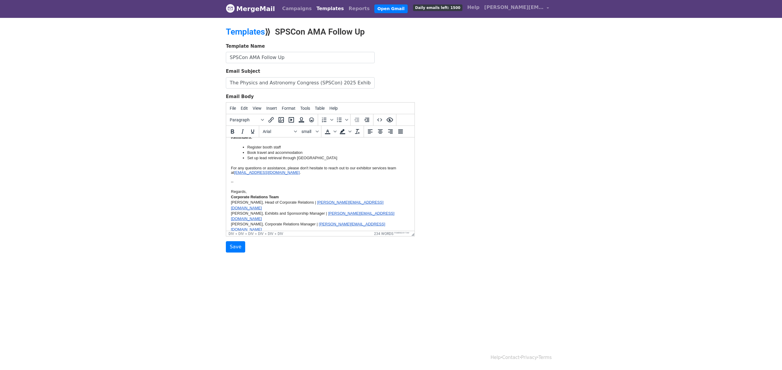
scroll to position [196, 0]
click at [230, 247] on input "Save" at bounding box center [235, 246] width 19 height 11
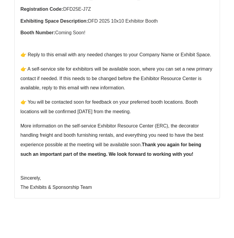
scroll to position [231, 0]
